Goal: Information Seeking & Learning: Check status

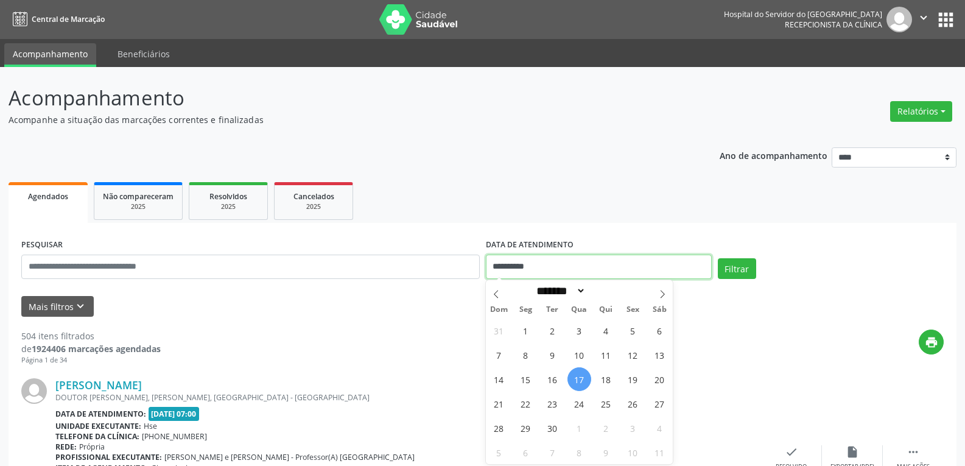
drag, startPoint x: 554, startPoint y: 263, endPoint x: 344, endPoint y: 283, distance: 211.1
click at [344, 283] on div "**********" at bounding box center [482, 262] width 929 height 52
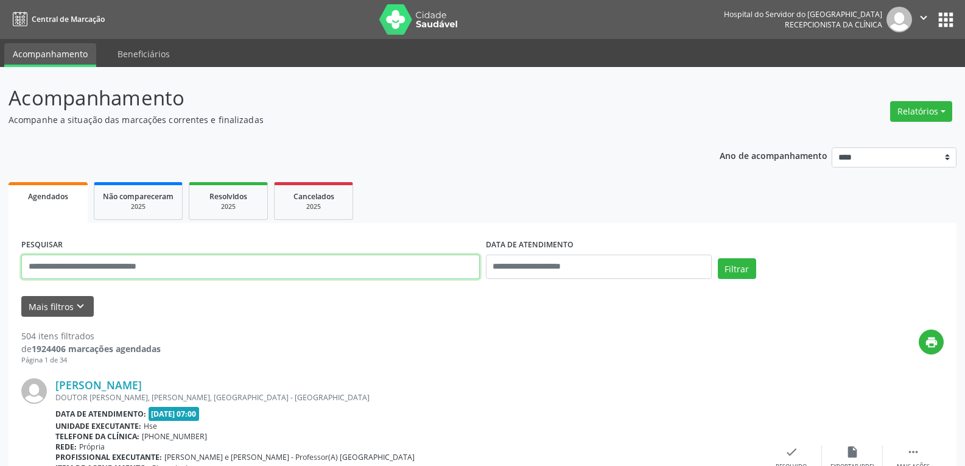
click at [356, 269] on input "text" at bounding box center [250, 267] width 459 height 24
type input "**********"
click at [718, 258] on button "Filtrar" at bounding box center [737, 268] width 38 height 21
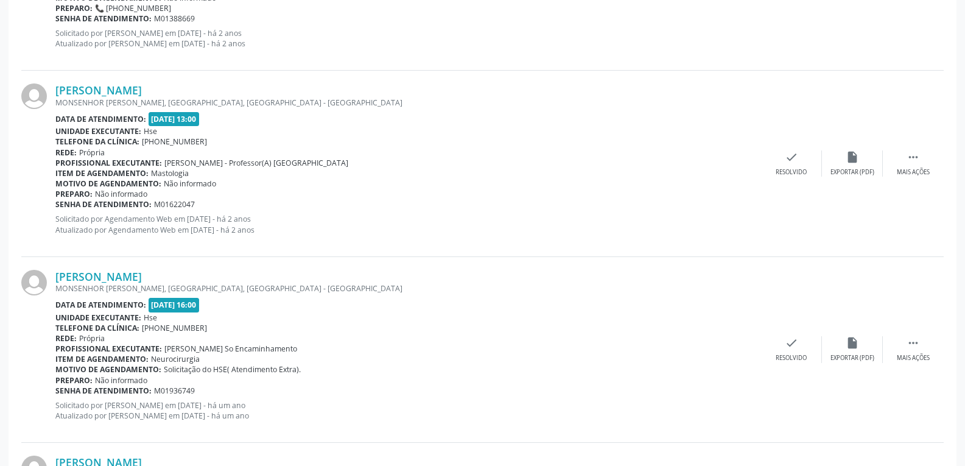
scroll to position [1212, 0]
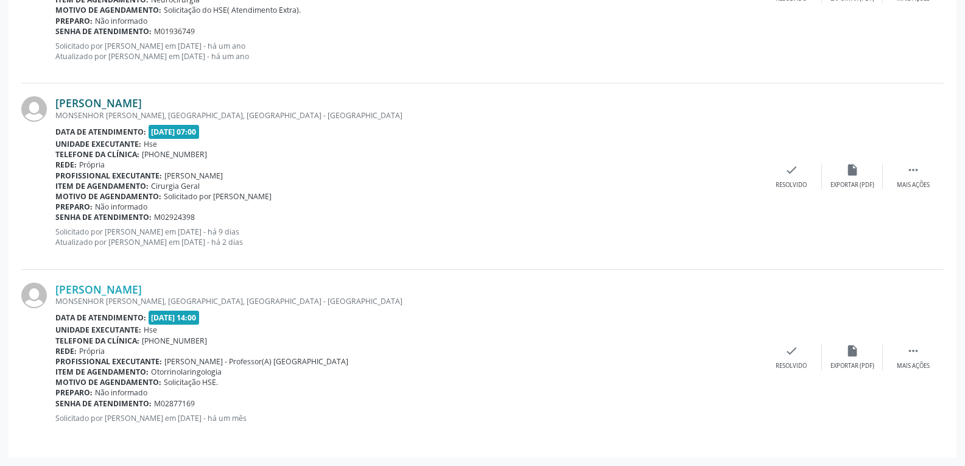
click at [124, 102] on link "[PERSON_NAME]" at bounding box center [98, 102] width 86 height 13
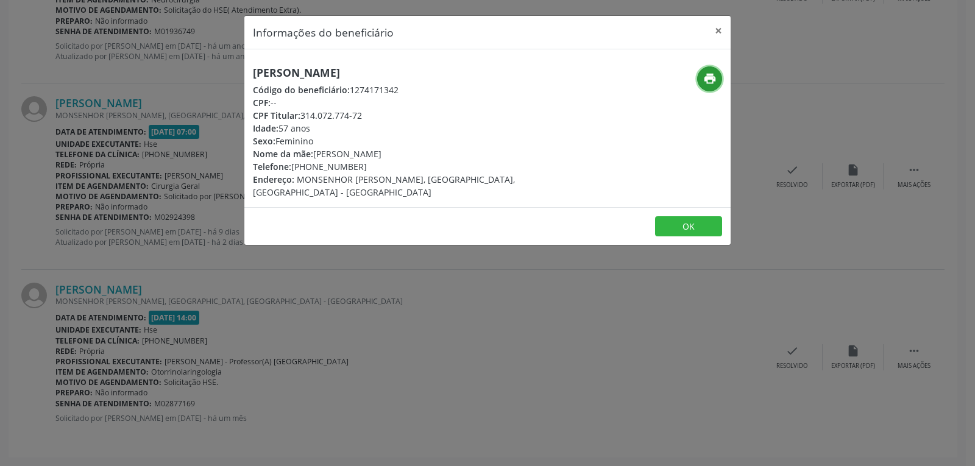
click at [707, 79] on icon "print" at bounding box center [709, 78] width 13 height 13
drag, startPoint x: 303, startPoint y: 117, endPoint x: 404, endPoint y: 116, distance: 101.1
click at [404, 116] on div "CPF Titular: 314.072.774-72" at bounding box center [406, 115] width 307 height 13
copy div "314.072.774-72"
drag, startPoint x: 311, startPoint y: 168, endPoint x: 374, endPoint y: 164, distance: 63.4
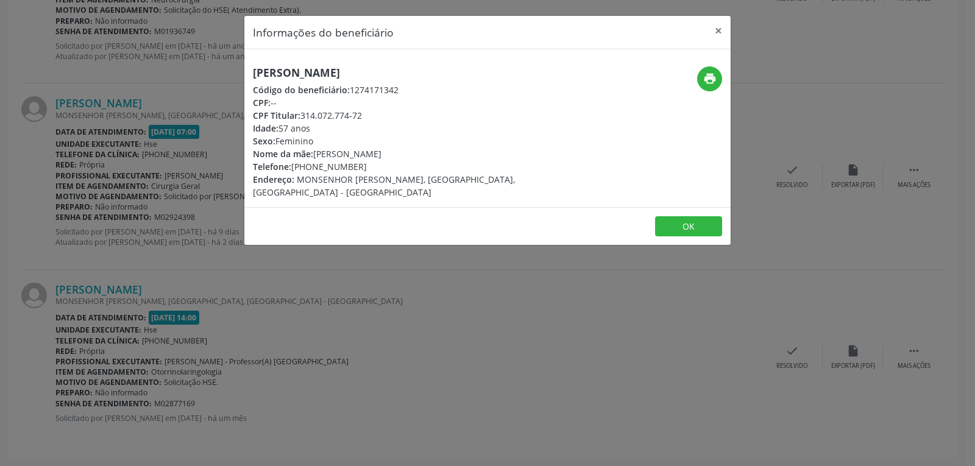
click at [374, 164] on div "Telefone: [PHONE_NUMBER]" at bounding box center [406, 166] width 307 height 13
copy div "98620-2977"
click at [714, 31] on button "×" at bounding box center [718, 31] width 24 height 30
